Goal: Information Seeking & Learning: Learn about a topic

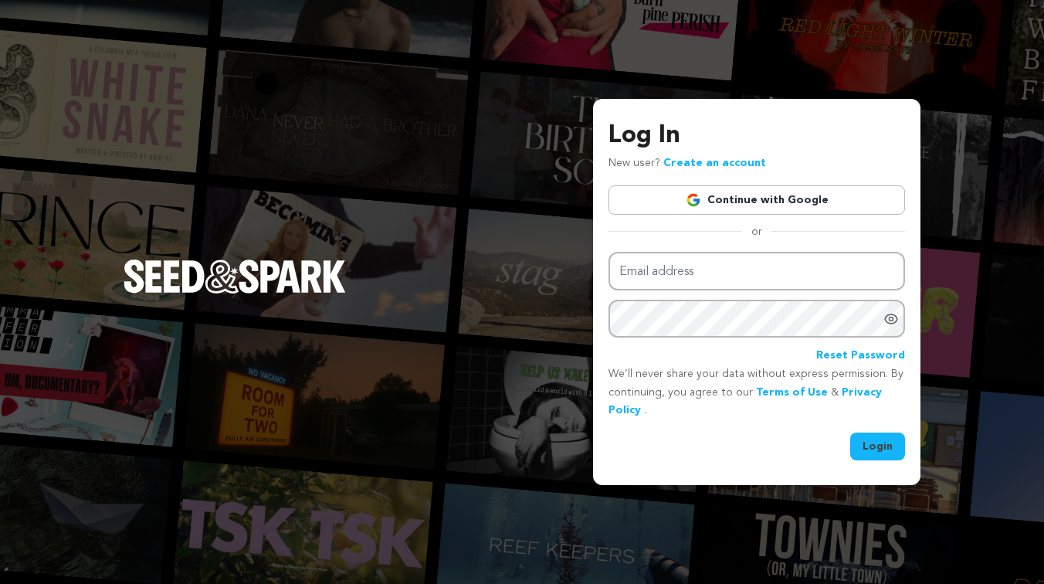
type input "gabriella@seedandspark.com"
click at [895, 442] on button "Login" at bounding box center [877, 446] width 55 height 28
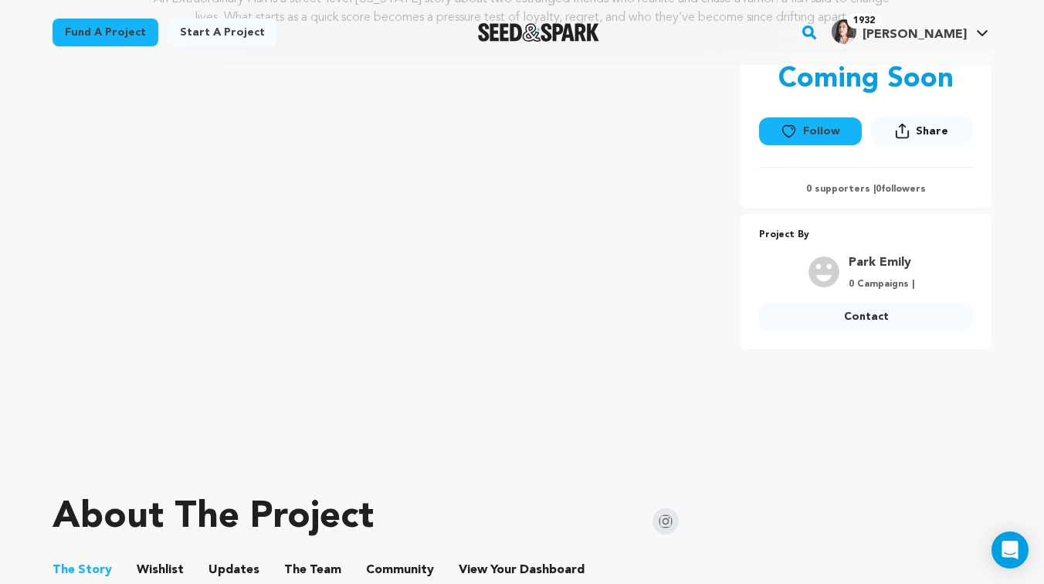
scroll to position [325, 0]
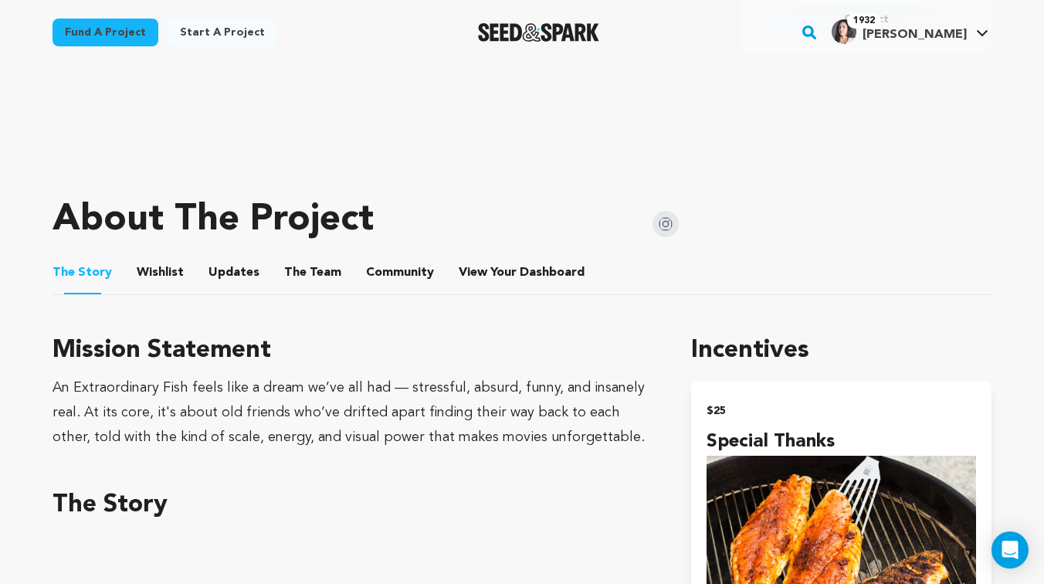
click at [144, 271] on button "Wishlist" at bounding box center [160, 275] width 37 height 37
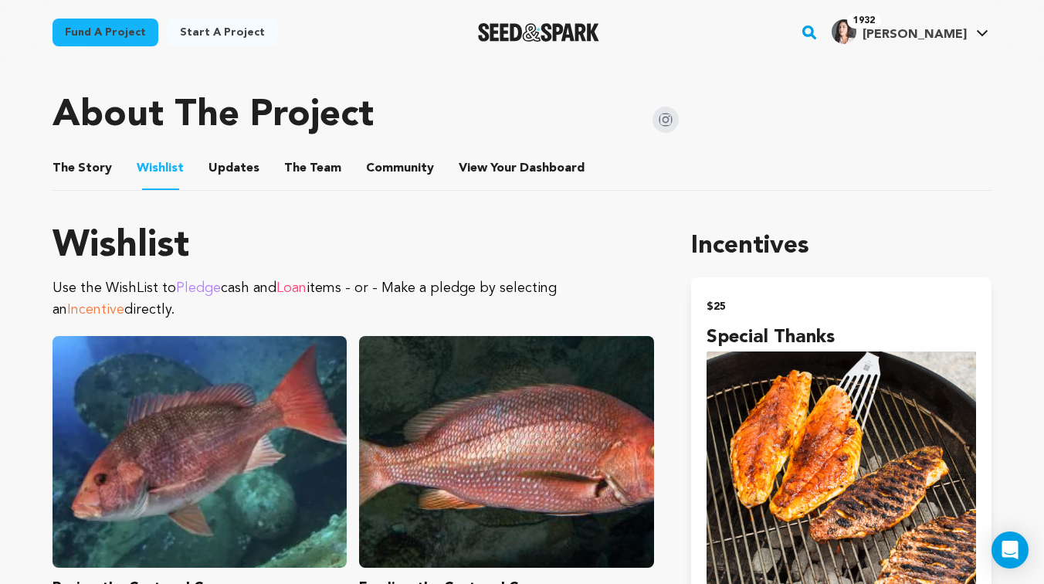
click at [87, 177] on button "The Story" at bounding box center [82, 171] width 37 height 37
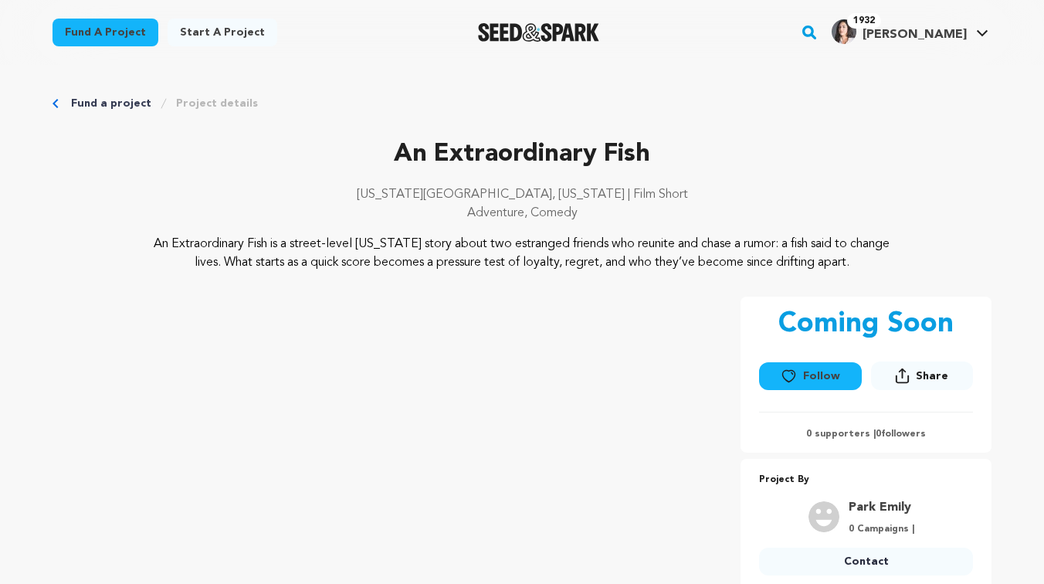
drag, startPoint x: 802, startPoint y: 371, endPoint x: 564, endPoint y: 168, distance: 313.7
click at [802, 371] on button "Follow" at bounding box center [810, 376] width 102 height 28
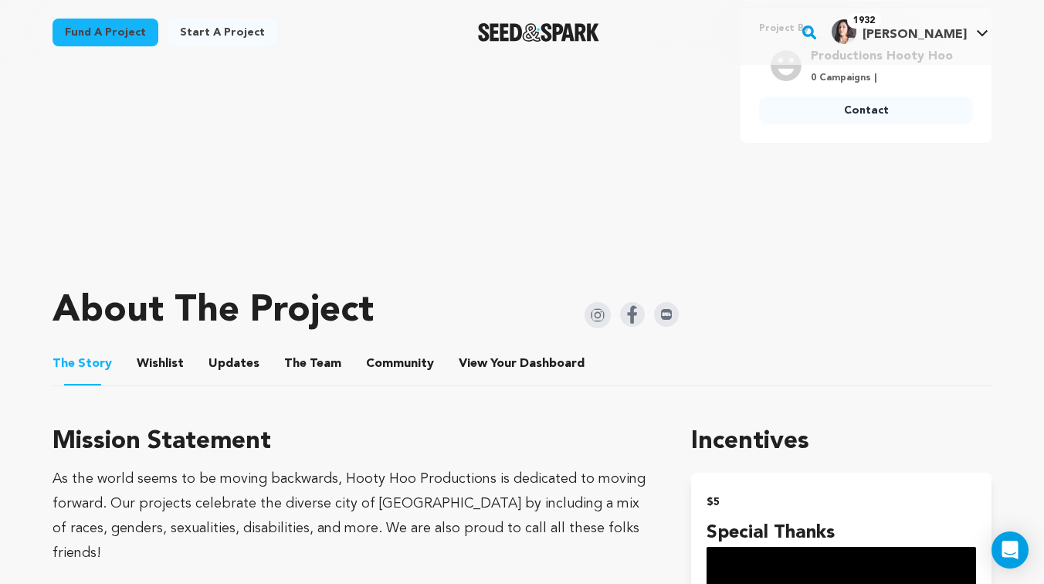
scroll to position [486, 0]
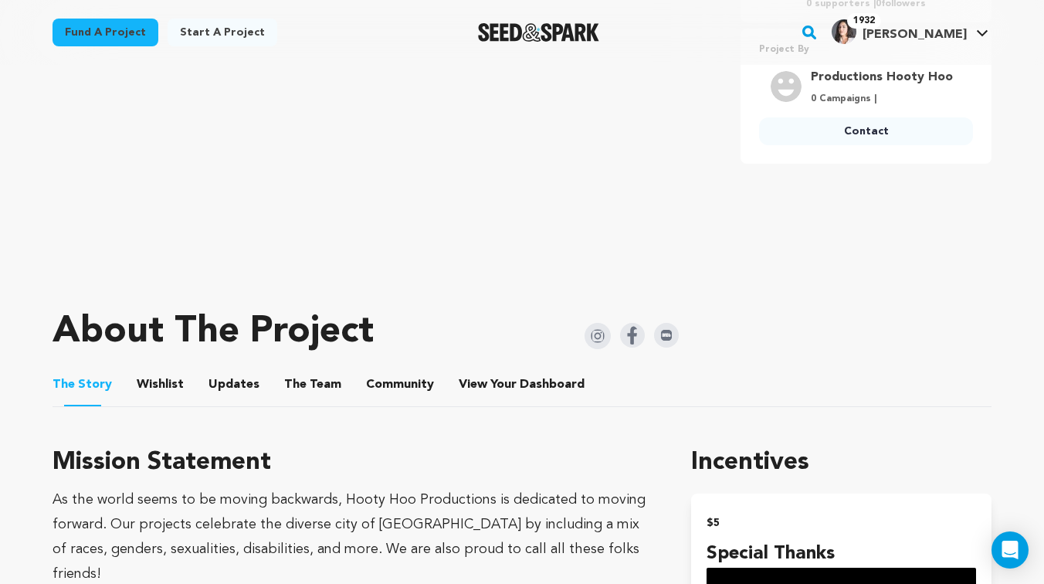
click at [151, 387] on button "Wishlist" at bounding box center [160, 387] width 37 height 37
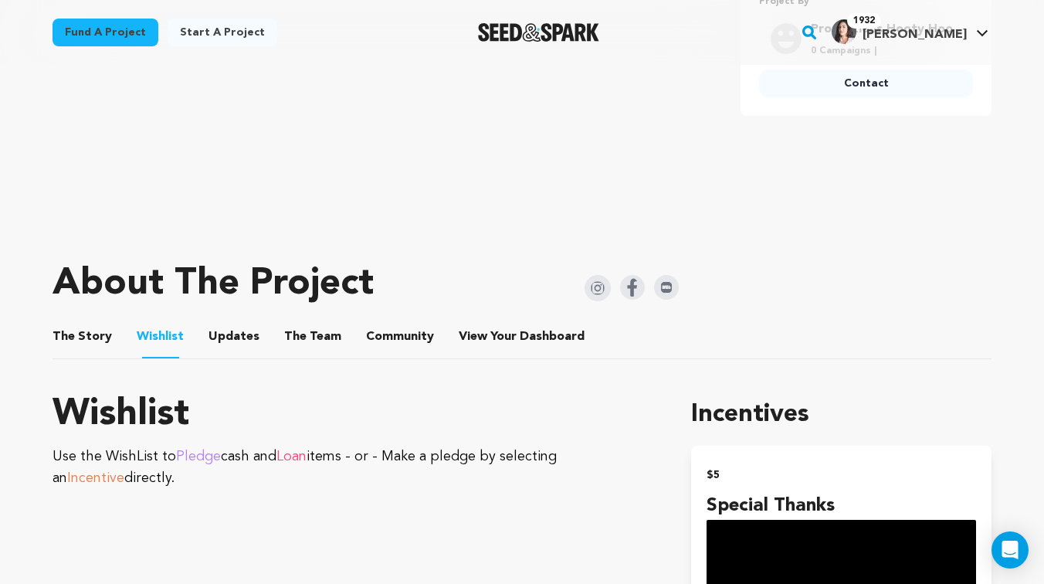
scroll to position [530, 0]
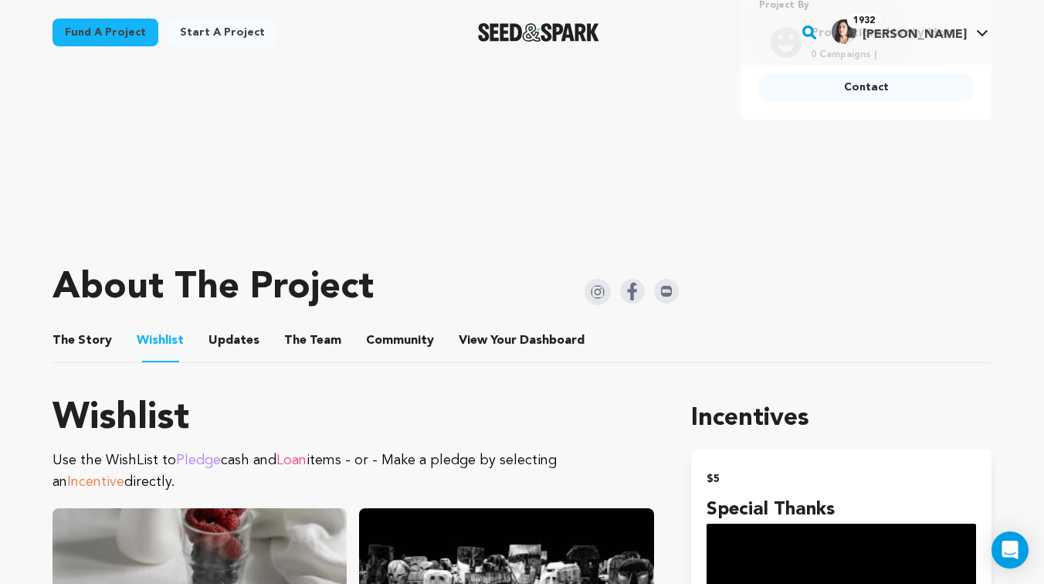
click at [71, 341] on button "The Story" at bounding box center [82, 343] width 37 height 37
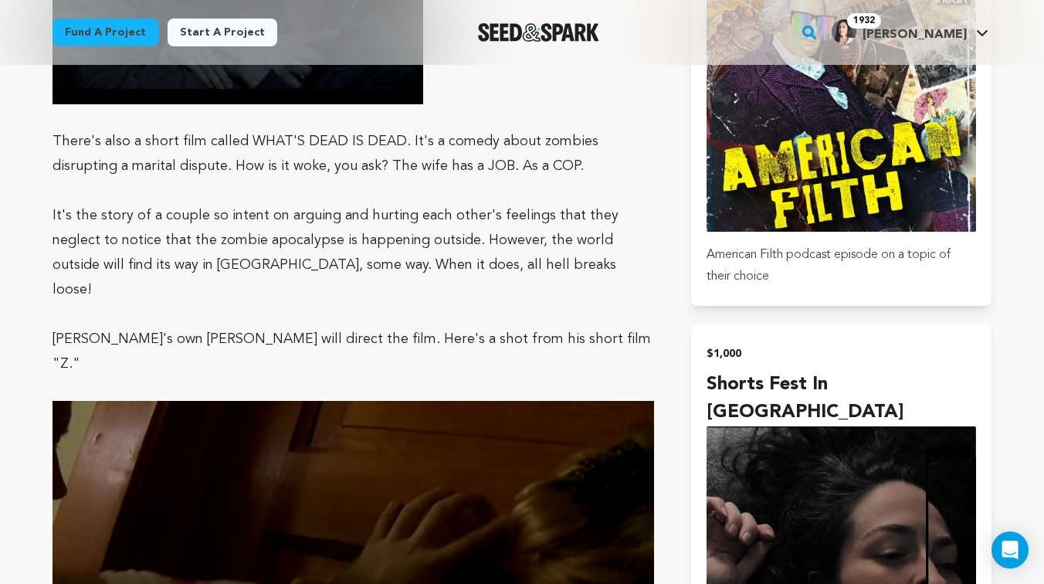
scroll to position [3113, 0]
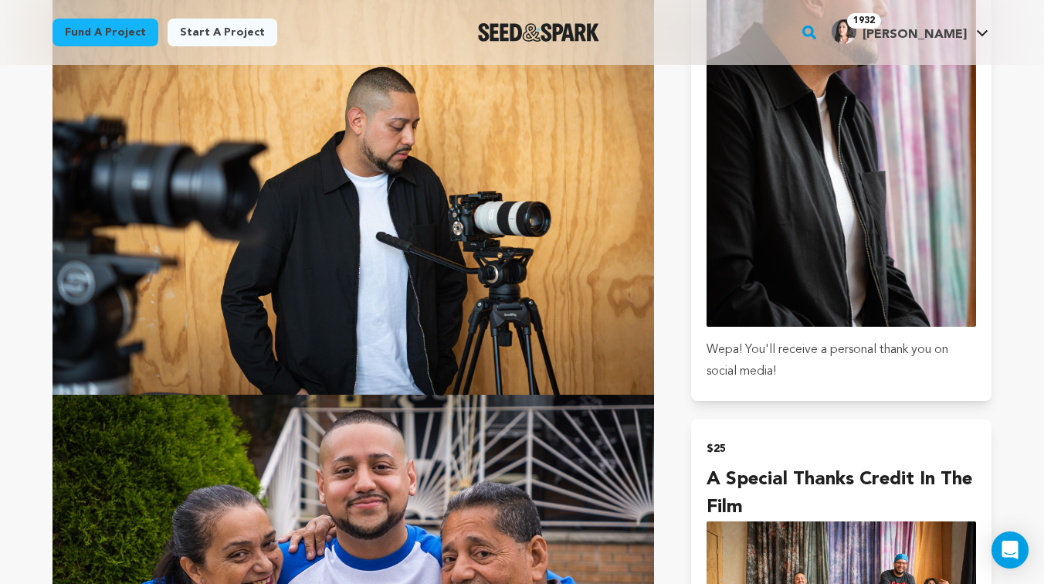
scroll to position [1213, 0]
